Goal: Information Seeking & Learning: Find specific fact

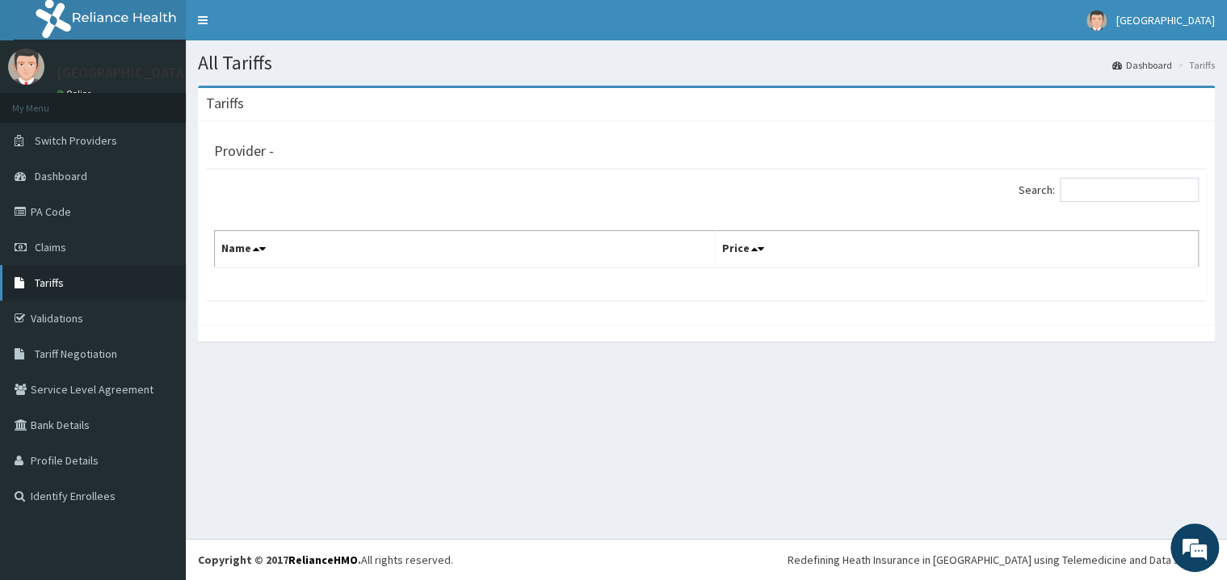
click at [42, 276] on link "Tariffs" at bounding box center [93, 283] width 186 height 36
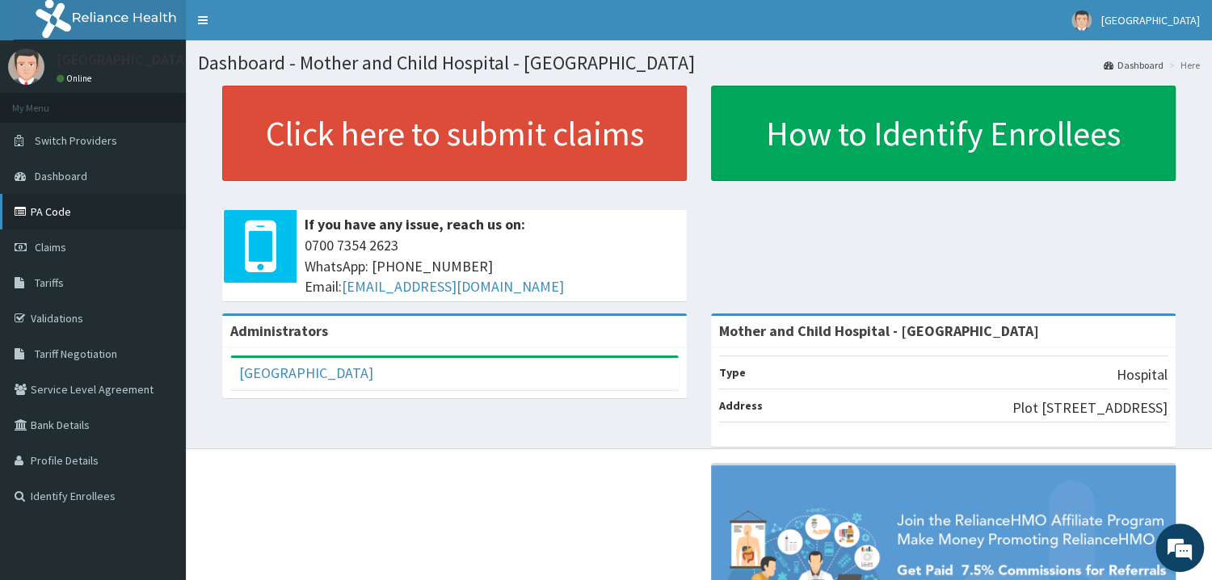
click at [62, 202] on link "PA Code" at bounding box center [93, 212] width 186 height 36
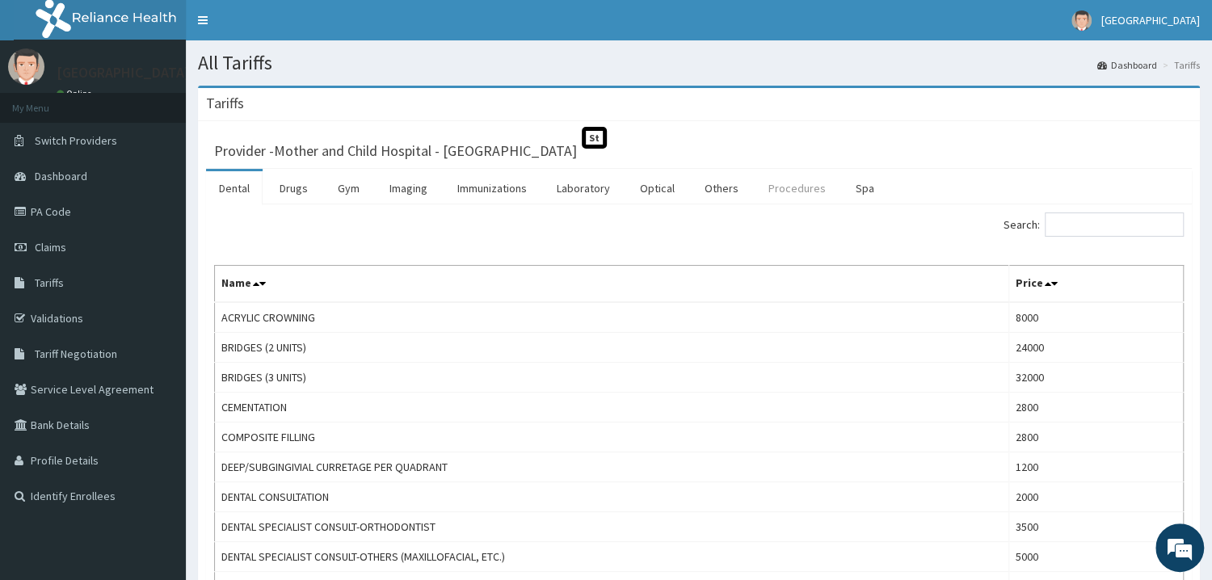
click at [781, 192] on link "Procedures" at bounding box center [796, 188] width 83 height 34
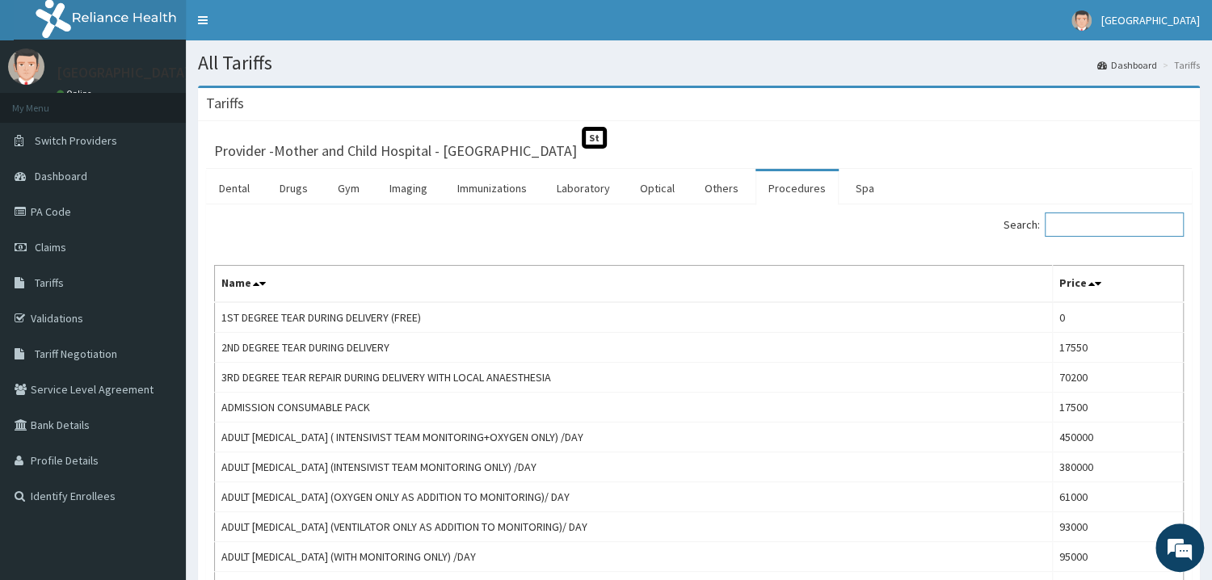
click at [1135, 219] on input "Search:" at bounding box center [1113, 224] width 139 height 24
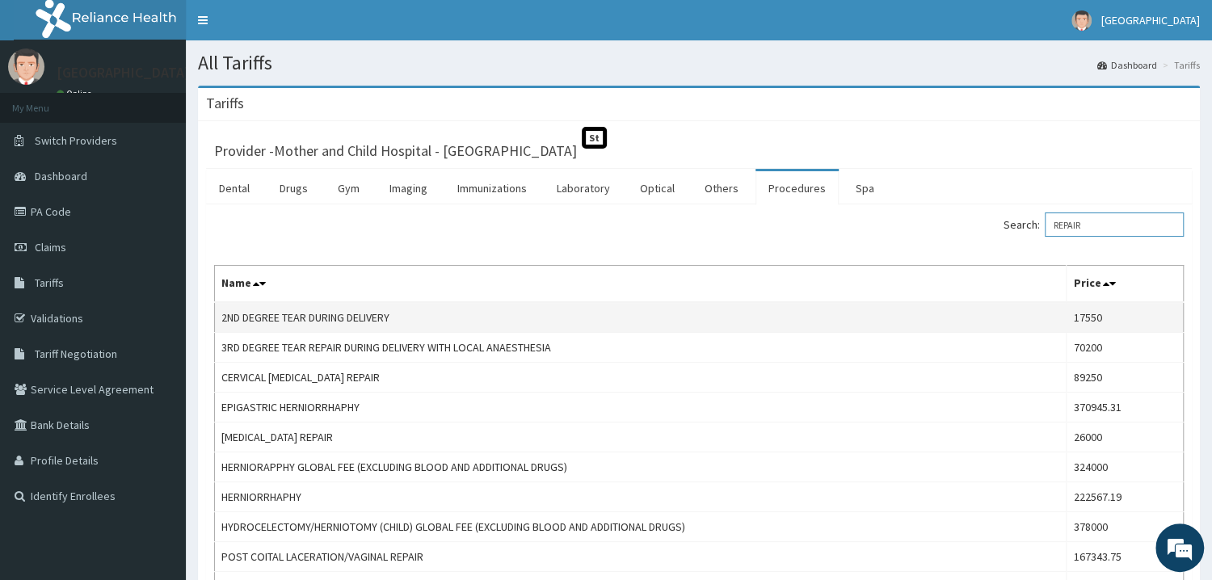
scroll to position [86, 0]
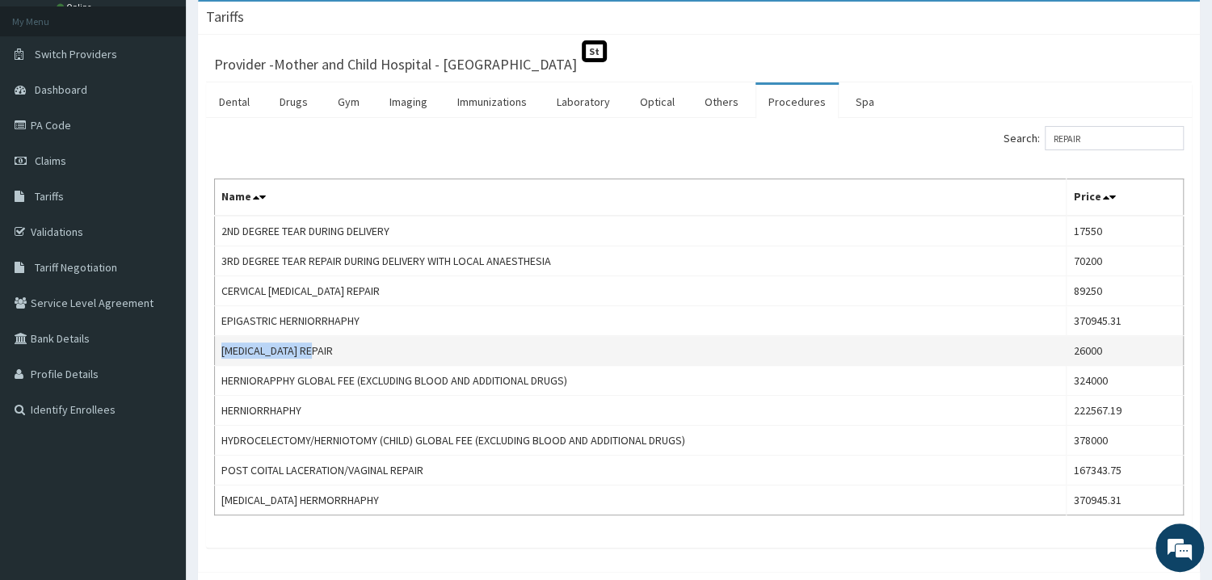
drag, startPoint x: 221, startPoint y: 345, endPoint x: 319, endPoint y: 355, distance: 98.2
click at [319, 355] on td "EPISIOTOMY REPAIR" at bounding box center [640, 351] width 851 height 30
copy td "EPISIOTOMY REPAIR"
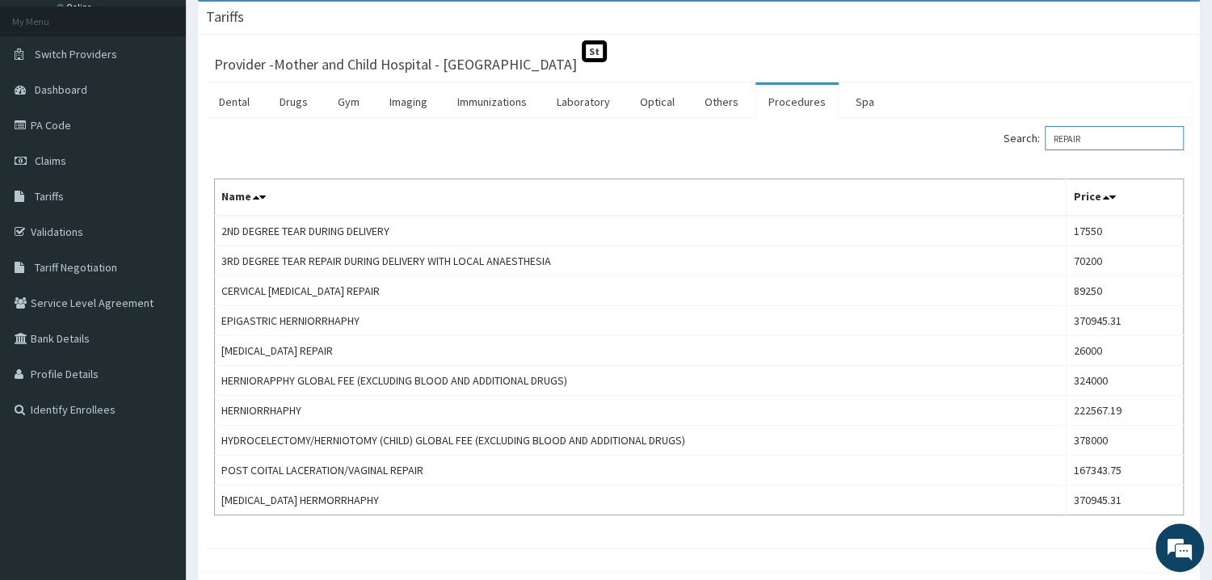
drag, startPoint x: 1110, startPoint y: 137, endPoint x: 1041, endPoint y: 132, distance: 68.8
click at [1044, 129] on input "REPAIR" at bounding box center [1113, 138] width 139 height 24
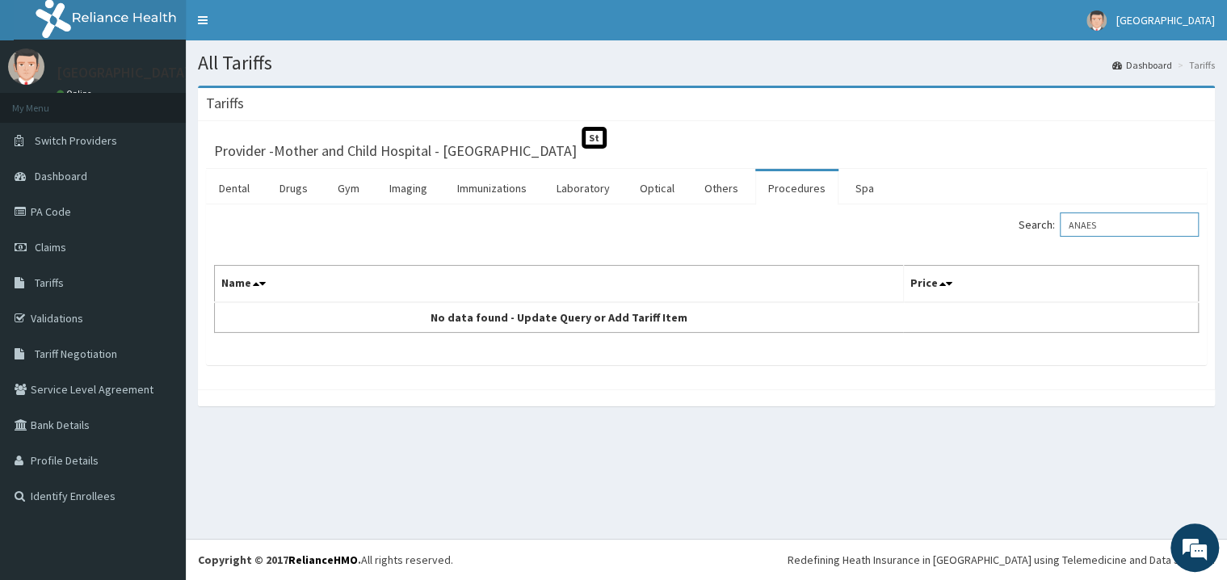
click at [1095, 229] on input "ANAES" at bounding box center [1129, 224] width 139 height 24
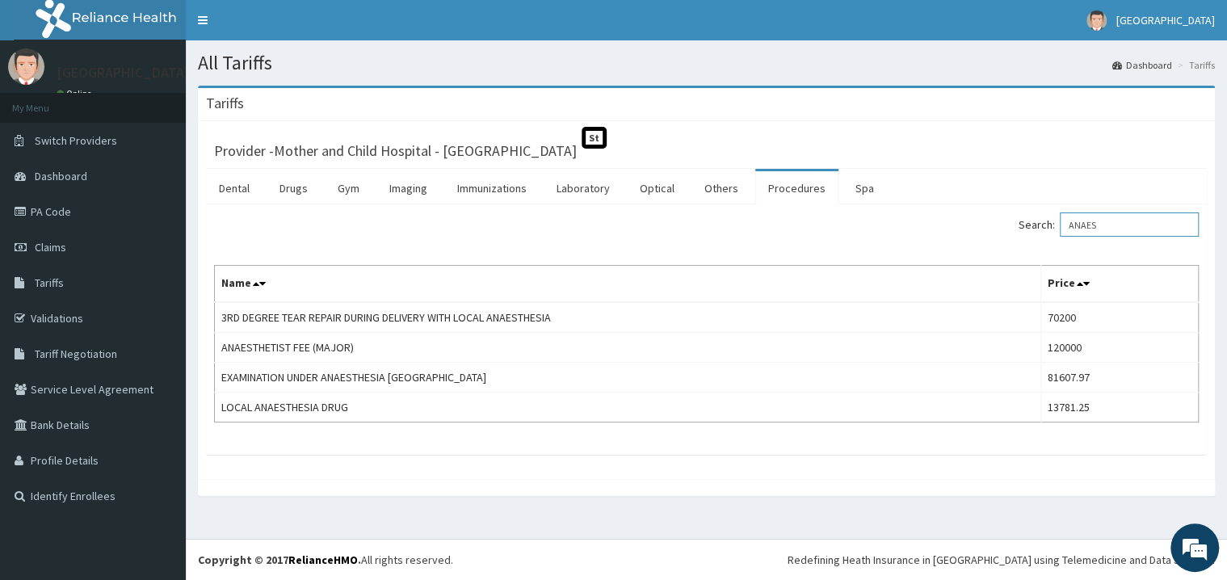
click at [1098, 229] on input "ANAES" at bounding box center [1129, 224] width 139 height 24
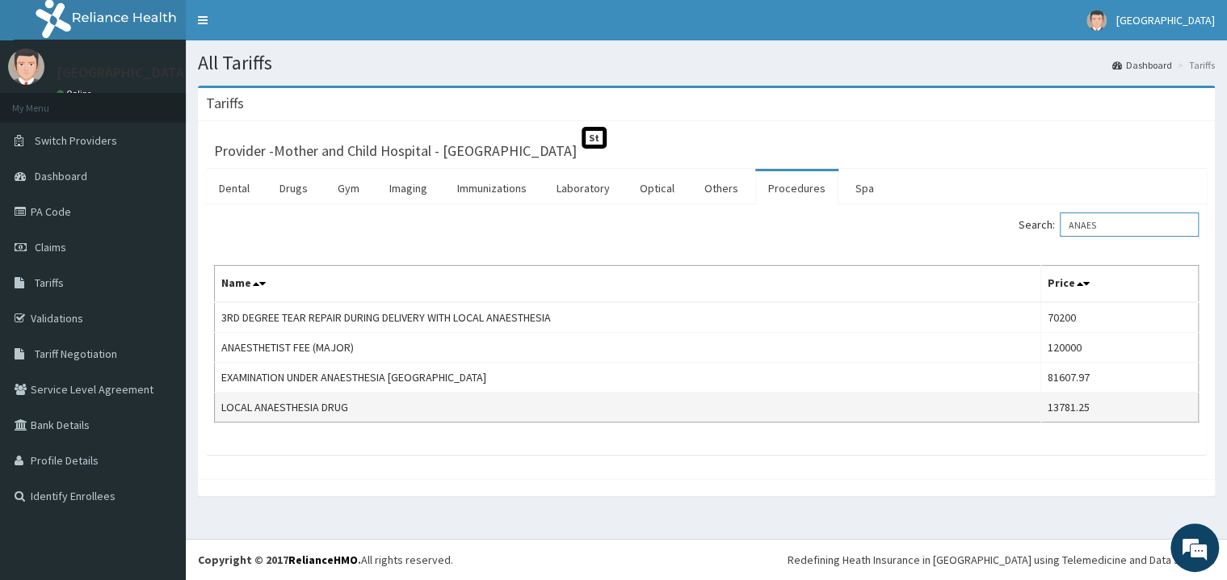
type input "ANAES"
drag, startPoint x: 222, startPoint y: 407, endPoint x: 356, endPoint y: 412, distance: 134.2
click at [356, 412] on td "LOCAL ANAESTHESIA DRUG" at bounding box center [628, 408] width 826 height 30
copy td "LOCAL ANAESTHESIA DRUG"
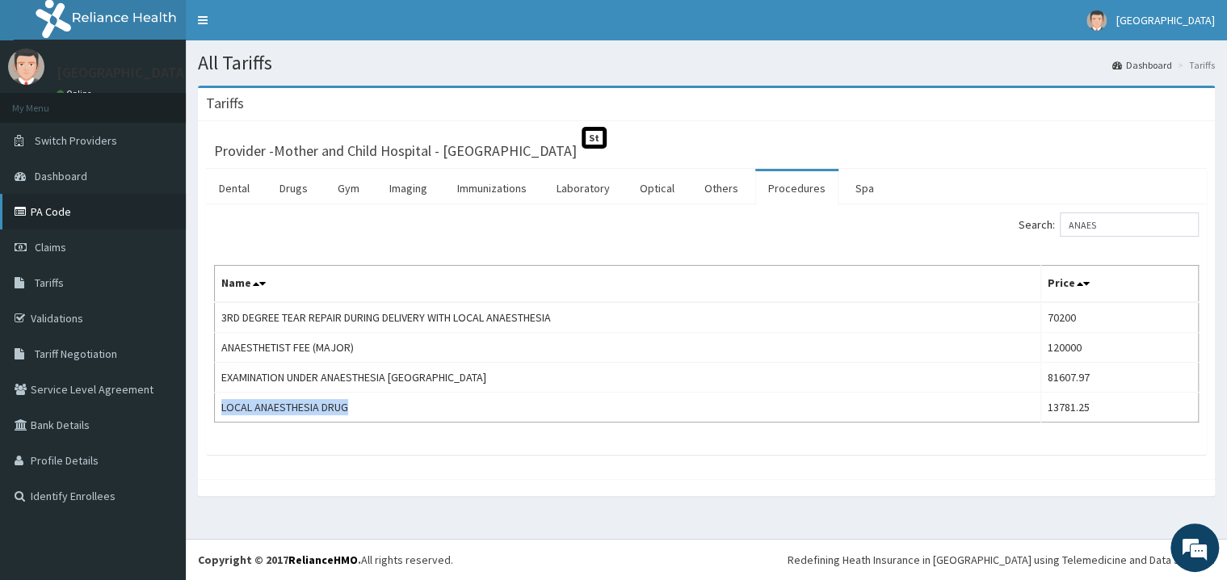
click at [66, 214] on link "PA Code" at bounding box center [93, 212] width 186 height 36
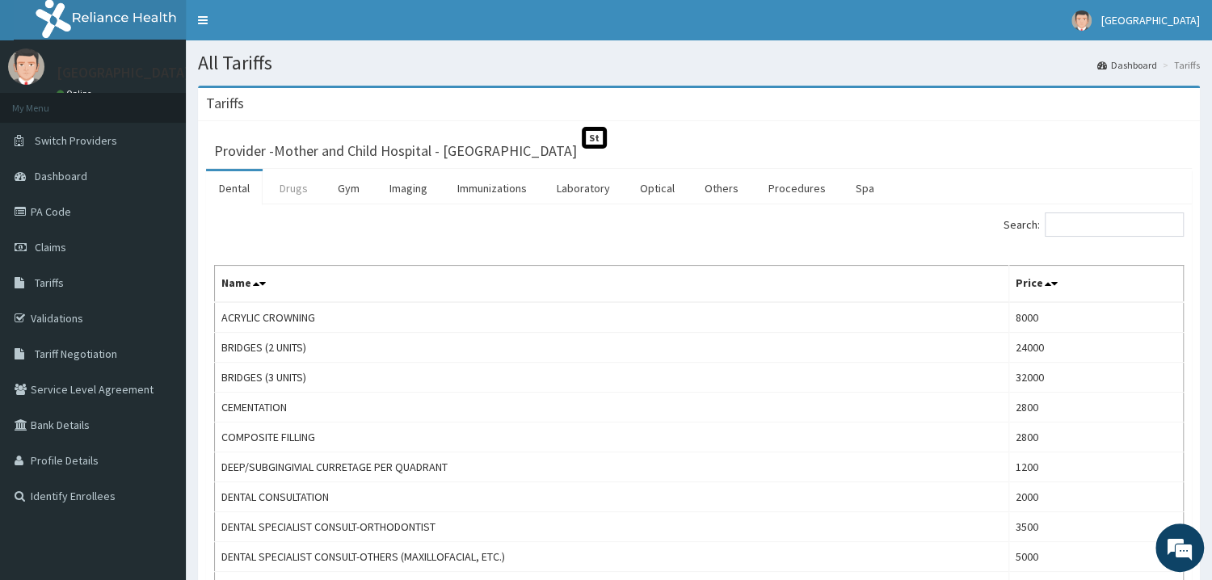
click at [304, 193] on link "Drugs" at bounding box center [294, 188] width 54 height 34
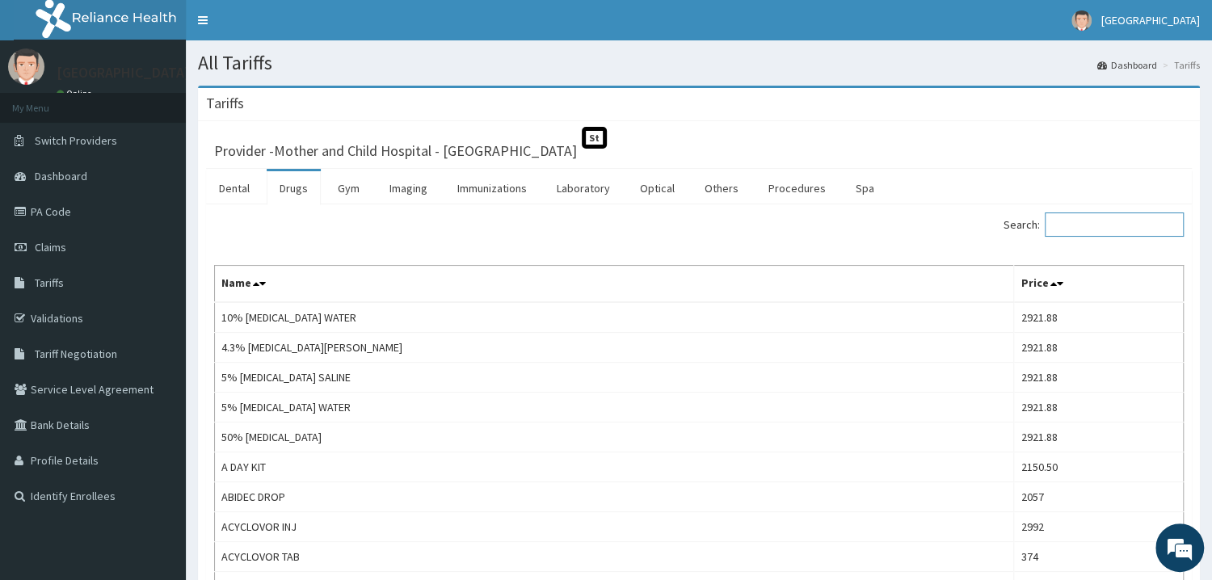
click at [1145, 224] on input "Search:" at bounding box center [1113, 224] width 139 height 24
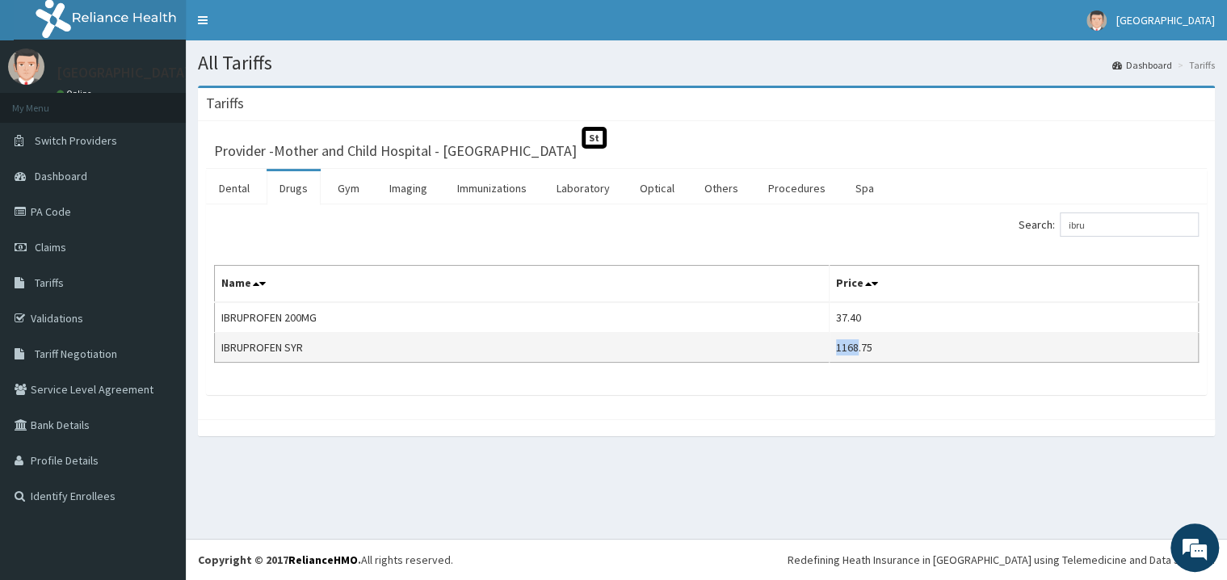
drag, startPoint x: 845, startPoint y: 350, endPoint x: 858, endPoint y: 352, distance: 13.1
click at [864, 352] on td "1168.75" at bounding box center [1014, 348] width 369 height 30
drag, startPoint x: 221, startPoint y: 347, endPoint x: 303, endPoint y: 353, distance: 81.8
click at [303, 353] on td "IBRUPROFEN SYR" at bounding box center [522, 348] width 615 height 30
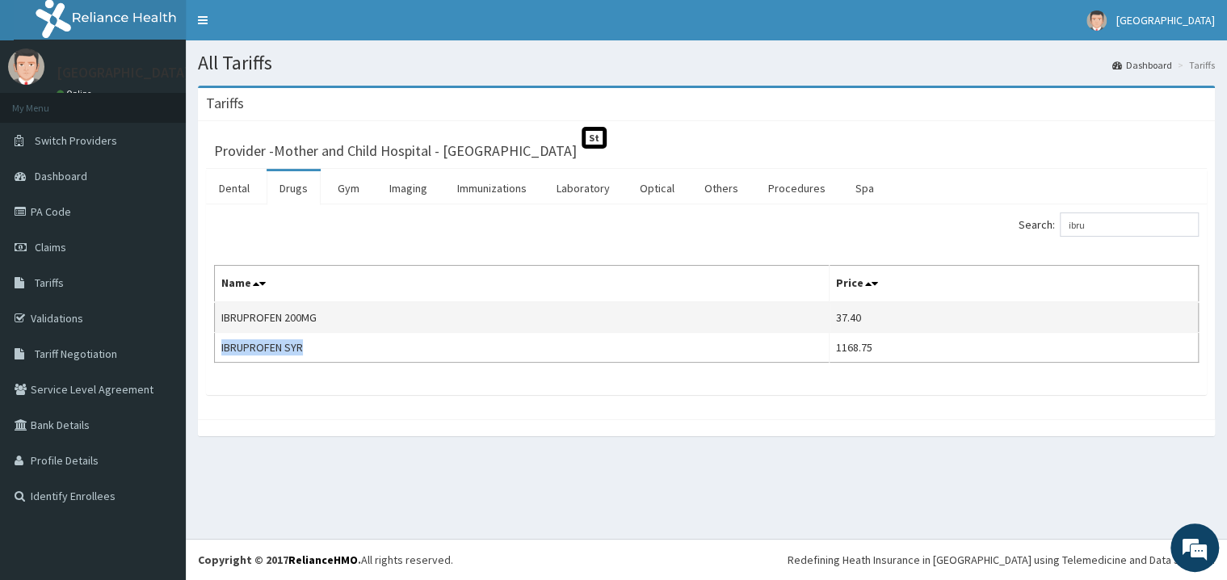
copy td "IBRUPROFEN SYR"
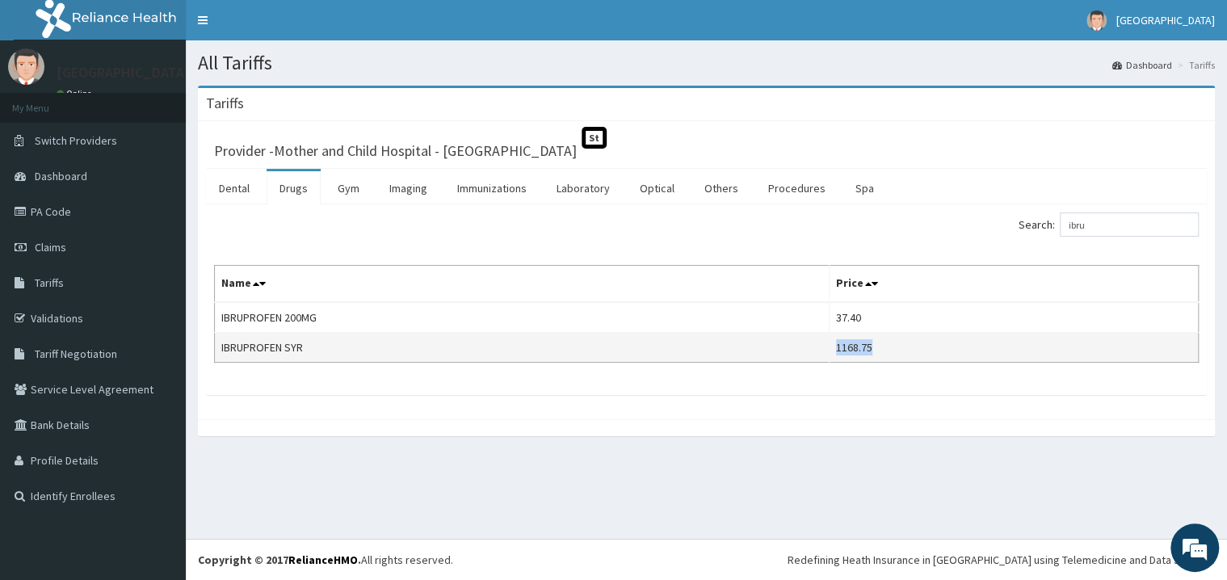
drag, startPoint x: 846, startPoint y: 353, endPoint x: 888, endPoint y: 355, distance: 42.0
click at [888, 355] on td "1168.75" at bounding box center [1014, 348] width 369 height 30
copy td "1168.75"
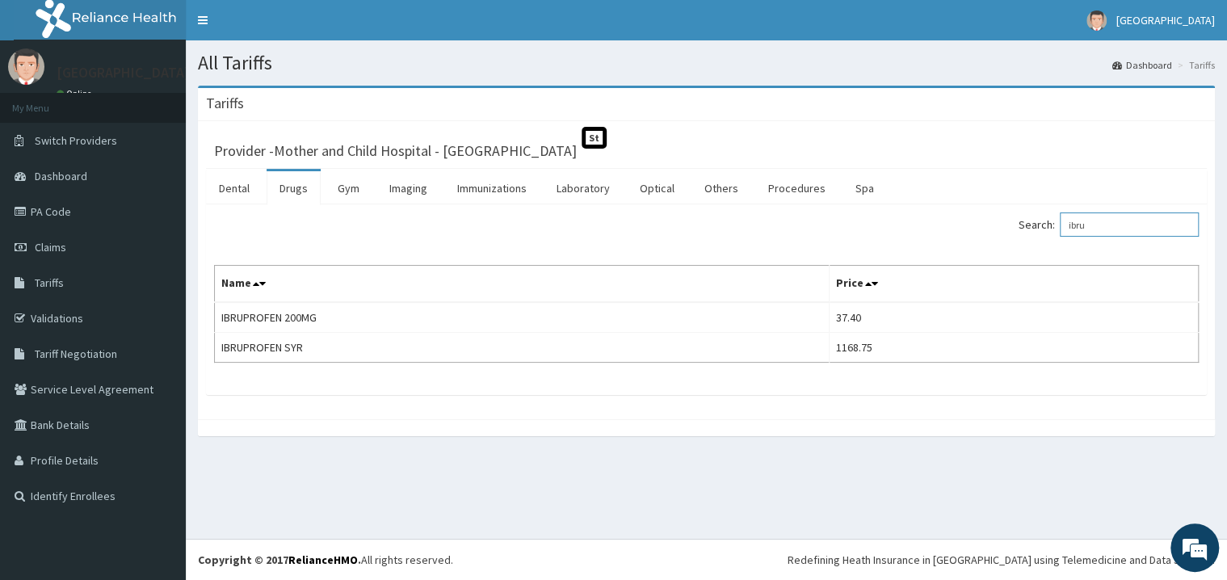
drag, startPoint x: 1128, startPoint y: 216, endPoint x: 1049, endPoint y: 214, distance: 78.4
click at [1060, 214] on input "ibru" at bounding box center [1129, 224] width 139 height 24
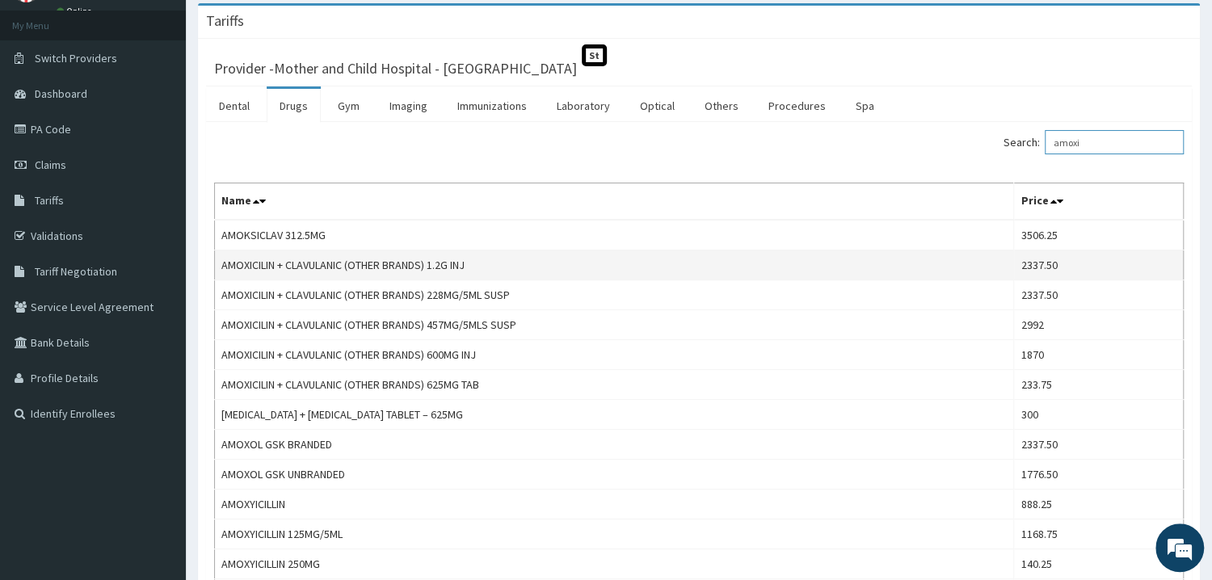
scroll to position [173, 0]
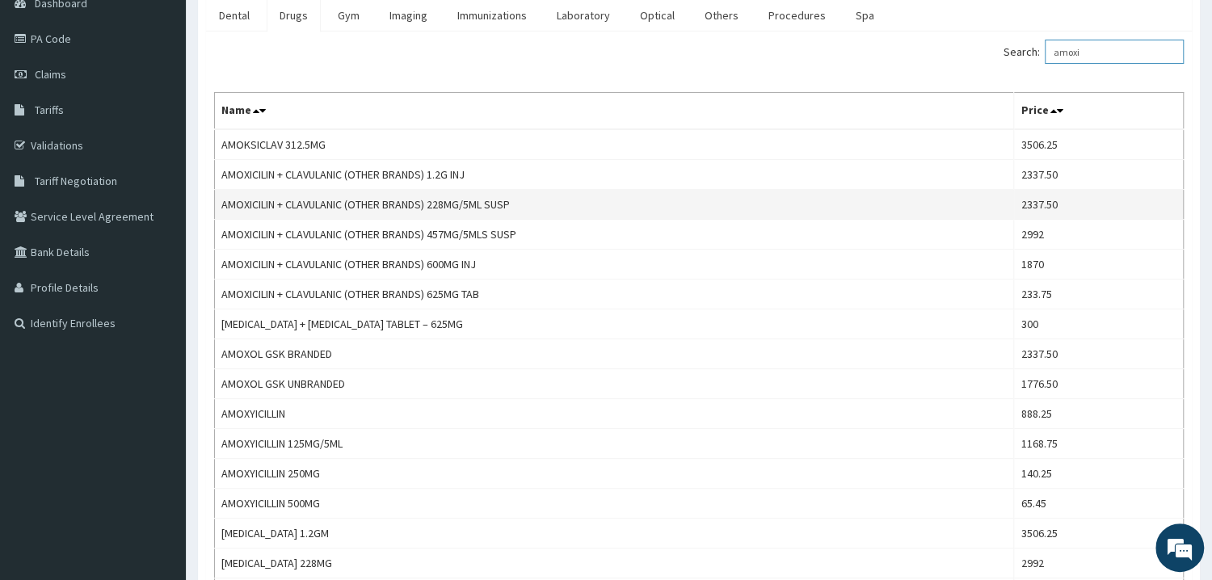
type input "amoxi"
drag, startPoint x: 220, startPoint y: 203, endPoint x: 345, endPoint y: 206, distance: 125.3
click at [345, 206] on td "AMOXICILIN + CLAVULANIC (OTHER BRANDS) 228MG/5ML SUSP" at bounding box center [614, 205] width 799 height 30
copy td "AMOXICILIN + CLAVULANIC"
drag, startPoint x: 1026, startPoint y: 206, endPoint x: 1070, endPoint y: 206, distance: 44.4
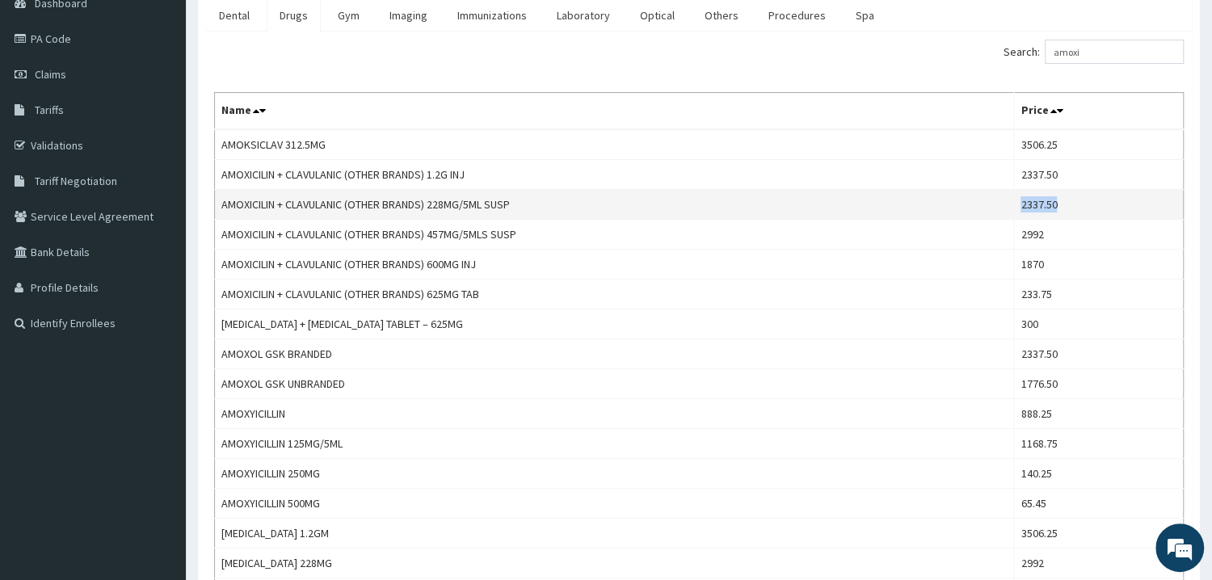
click at [1070, 206] on td "2337.50" at bounding box center [1099, 205] width 170 height 30
copy td "2337.50"
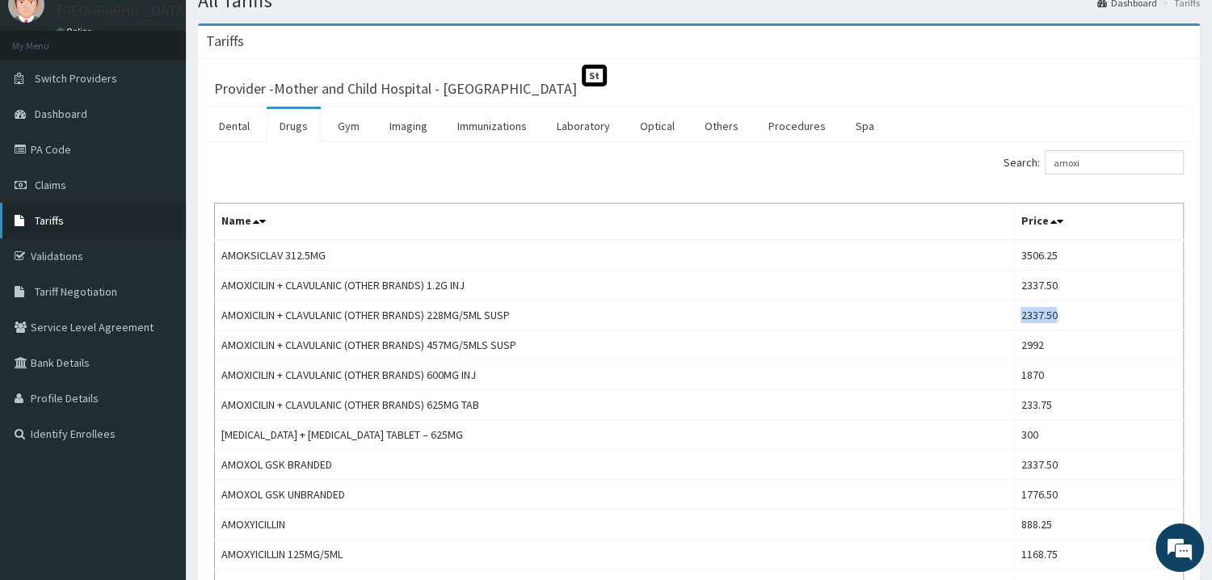
scroll to position [0, 0]
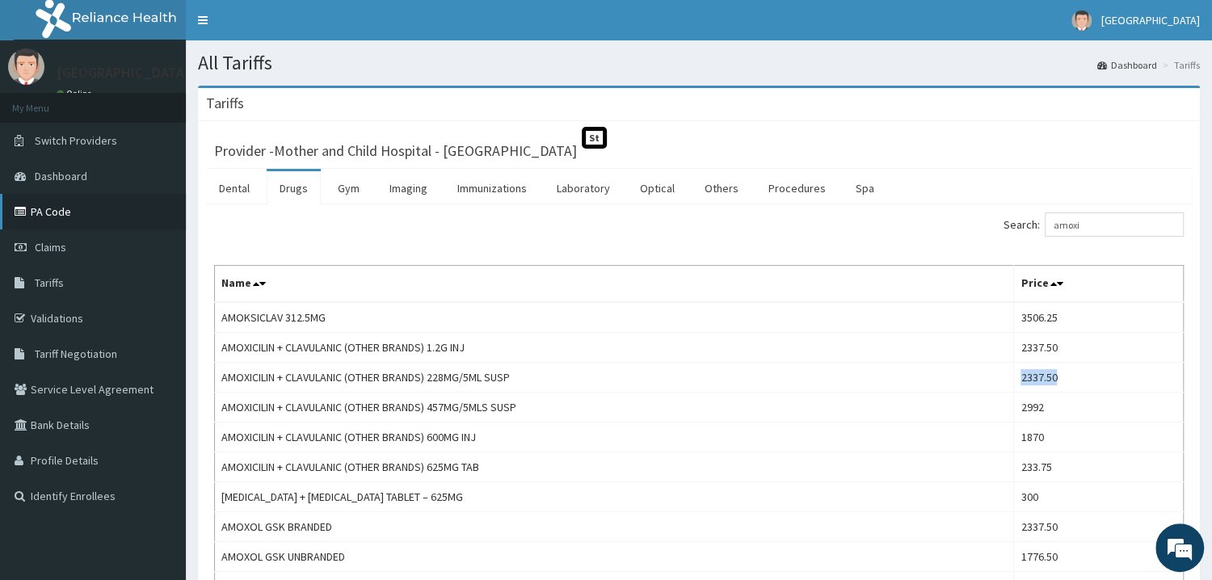
click at [64, 210] on link "PA Code" at bounding box center [93, 212] width 186 height 36
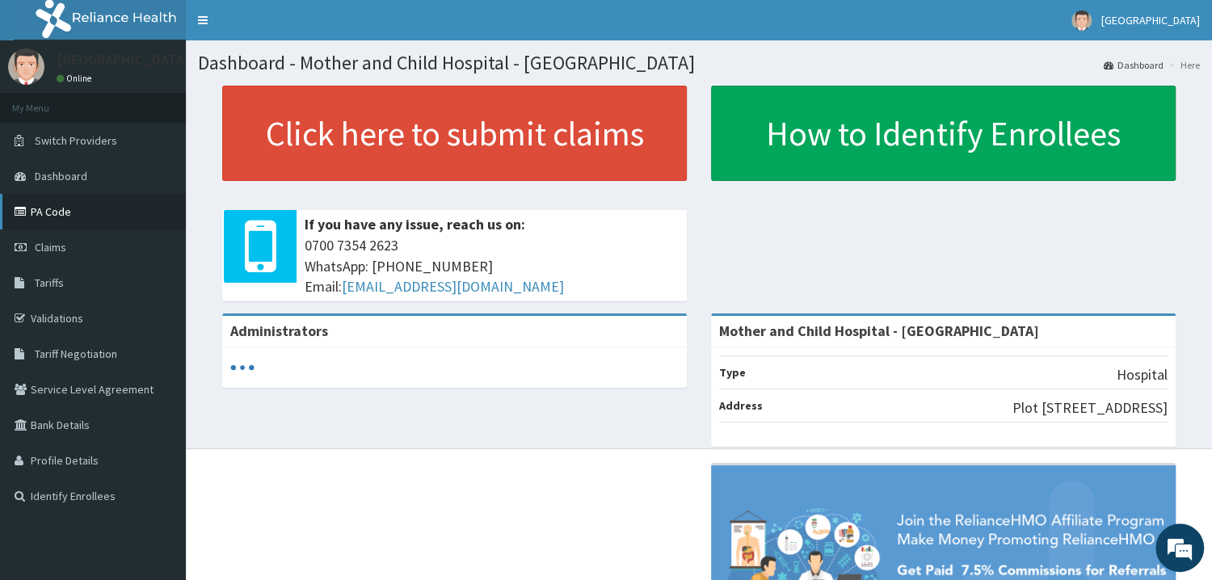
drag, startPoint x: 0, startPoint y: 0, endPoint x: 61, endPoint y: 217, distance: 225.6
click at [61, 217] on link "PA Code" at bounding box center [93, 212] width 186 height 36
click at [53, 210] on link "PA Code" at bounding box center [93, 212] width 186 height 36
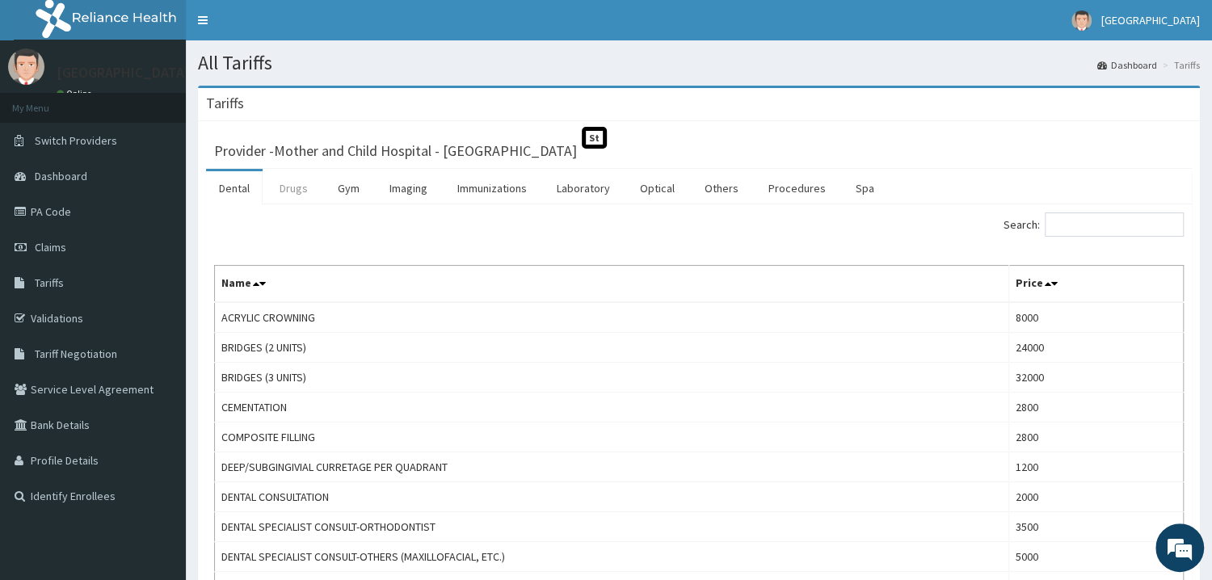
click at [301, 187] on link "Drugs" at bounding box center [294, 188] width 54 height 34
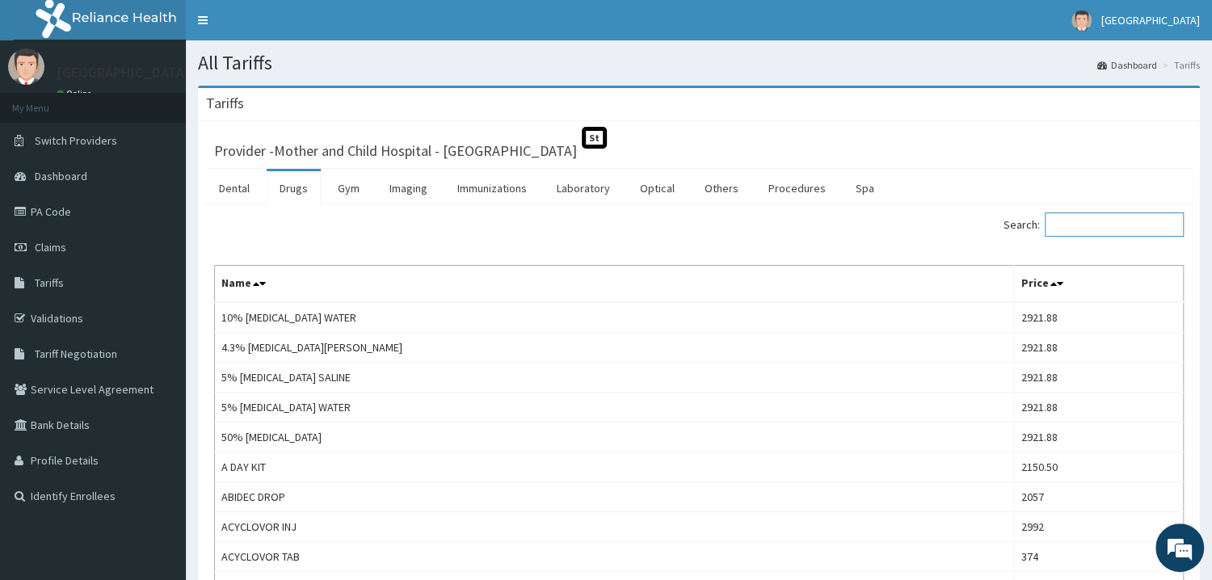
click at [1091, 222] on input "Search:" at bounding box center [1113, 224] width 139 height 24
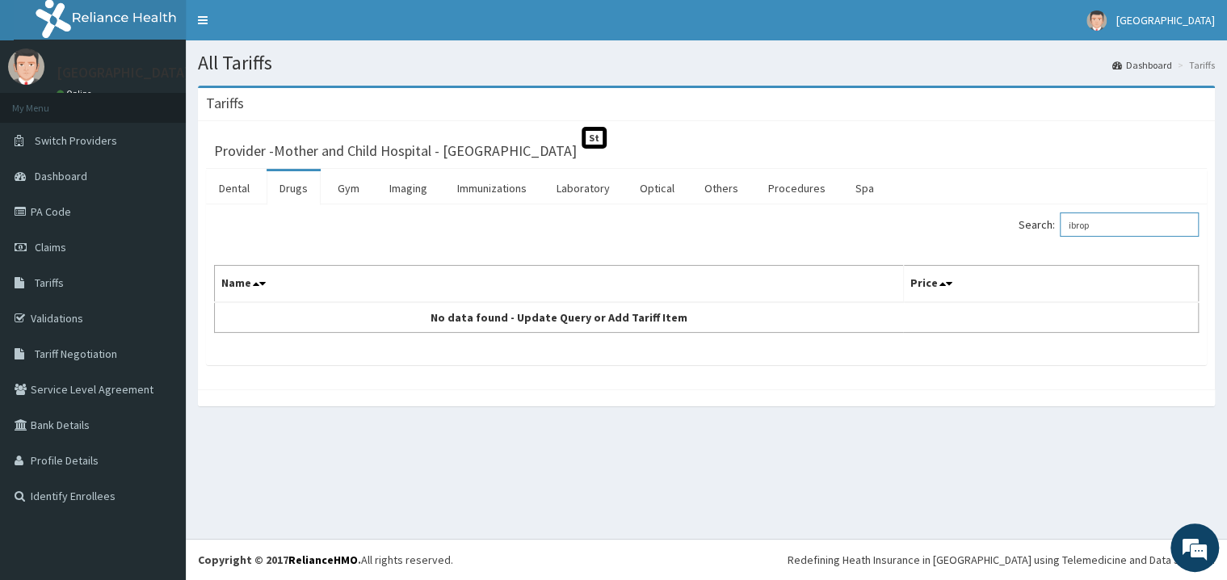
click at [1097, 227] on input "ibrop" at bounding box center [1129, 224] width 139 height 24
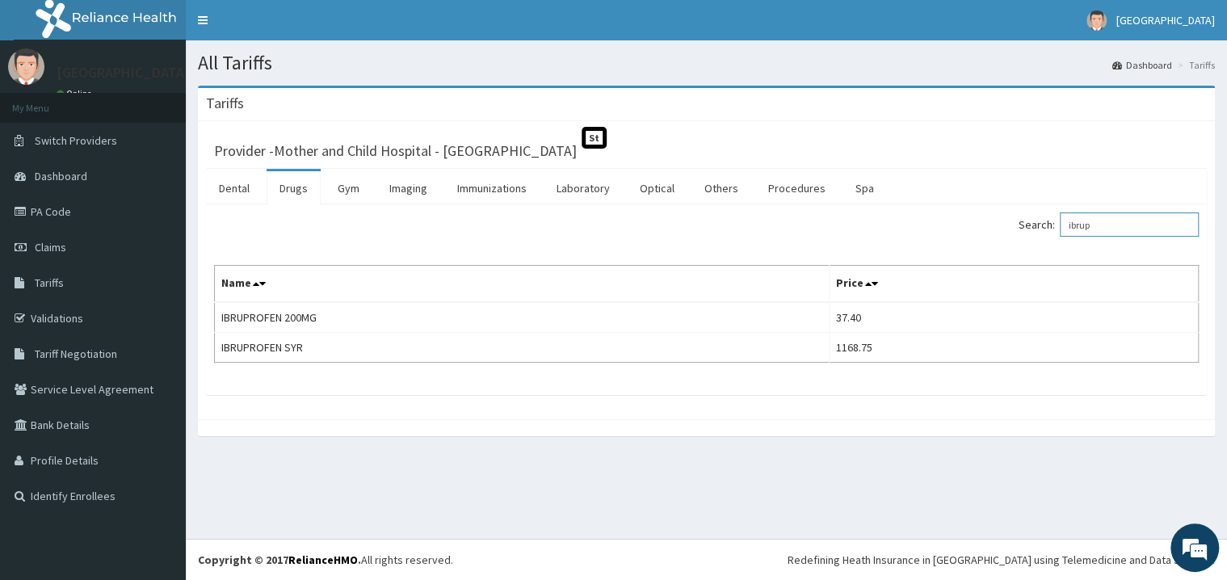
drag, startPoint x: 1120, startPoint y: 226, endPoint x: 1069, endPoint y: 216, distance: 51.8
click at [1069, 216] on input "ibrup" at bounding box center [1129, 224] width 139 height 24
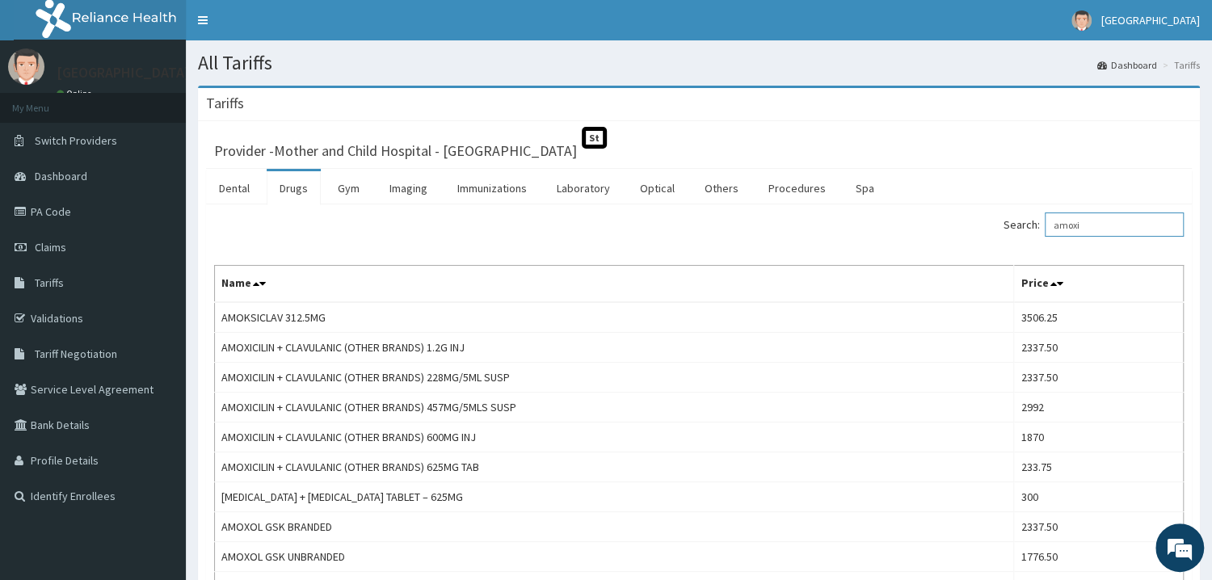
type input "amoxi"
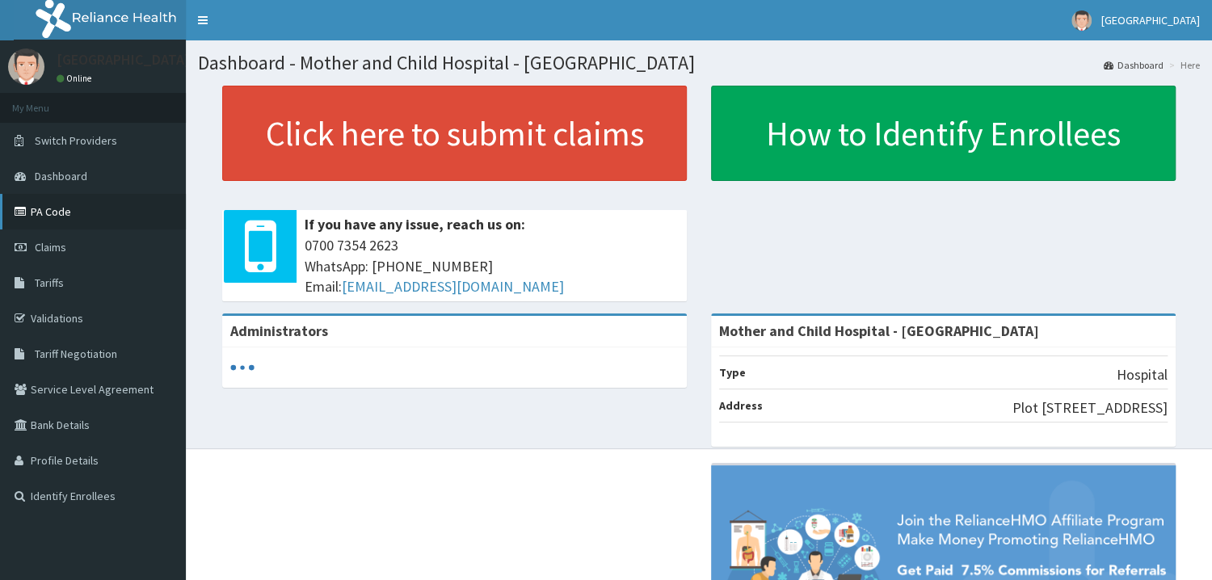
click at [65, 209] on link "PA Code" at bounding box center [93, 212] width 186 height 36
click at [87, 211] on link "PA Code" at bounding box center [93, 212] width 186 height 36
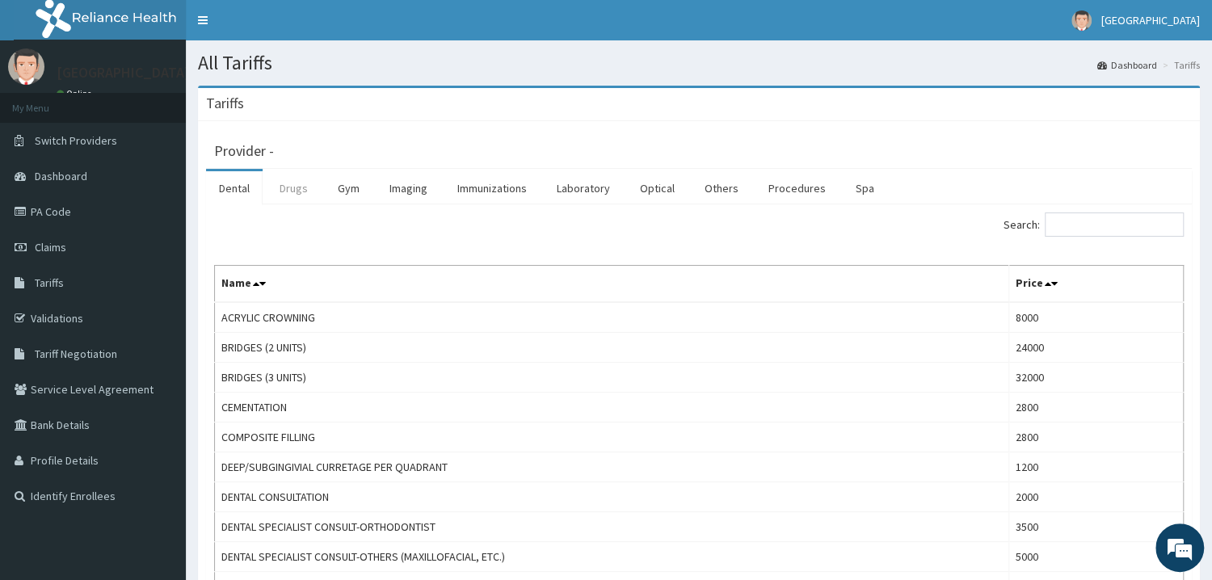
click at [296, 195] on link "Drugs" at bounding box center [294, 188] width 54 height 34
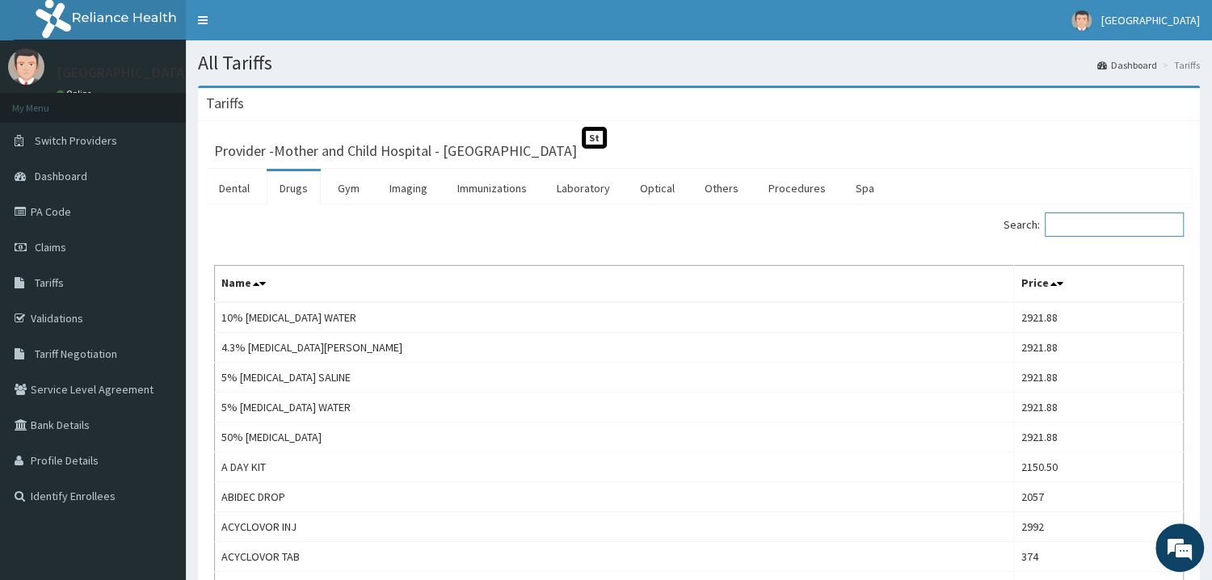
click at [1136, 224] on input "Search:" at bounding box center [1113, 224] width 139 height 24
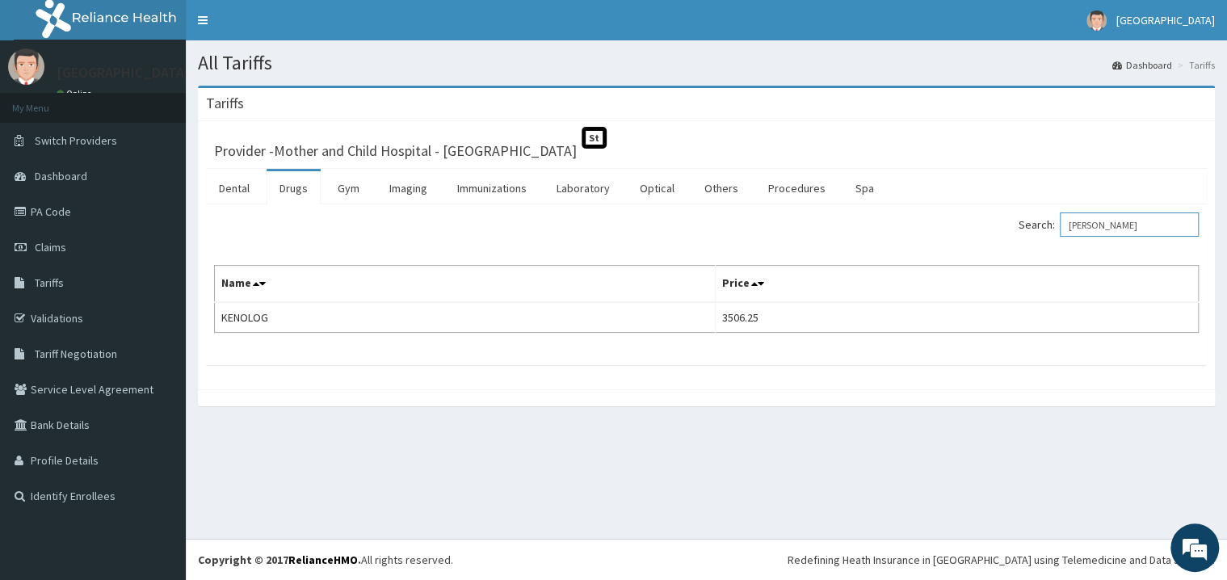
type input "[PERSON_NAME]"
click at [63, 217] on link "PA Code" at bounding box center [93, 212] width 186 height 36
